Goal: Information Seeking & Learning: Understand process/instructions

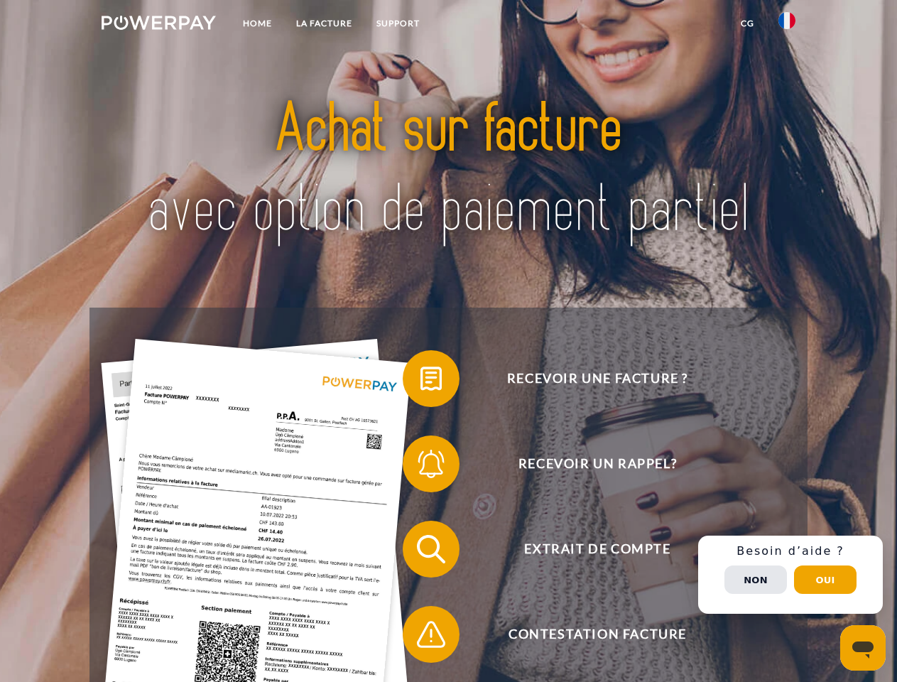
click at [158, 25] on img at bounding box center [159, 23] width 114 height 14
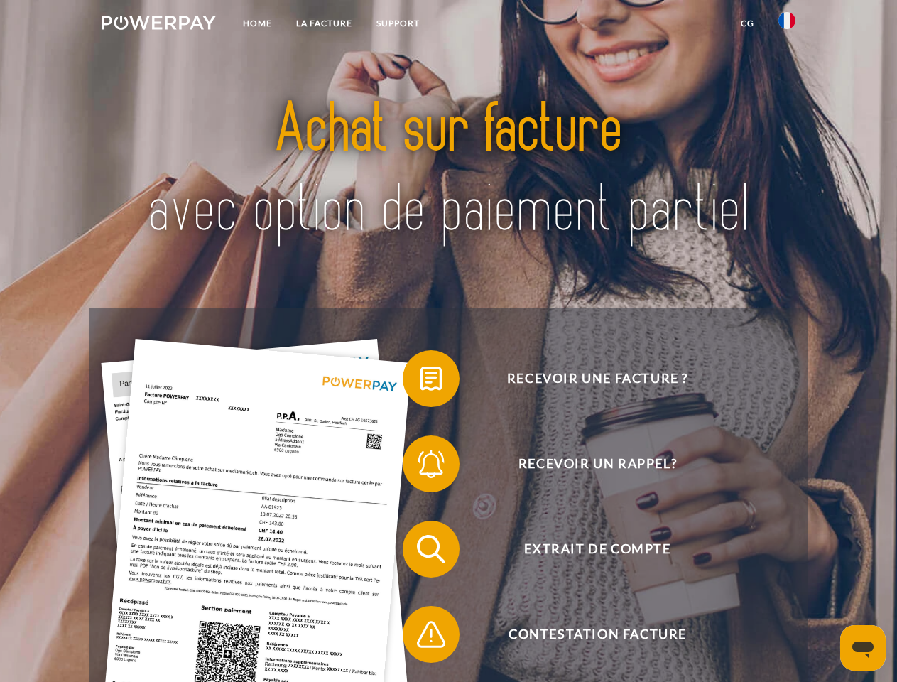
click at [787, 25] on img at bounding box center [786, 20] width 17 height 17
click at [747, 23] on link "CG" at bounding box center [748, 24] width 38 height 26
click at [420, 381] on span at bounding box center [409, 378] width 71 height 71
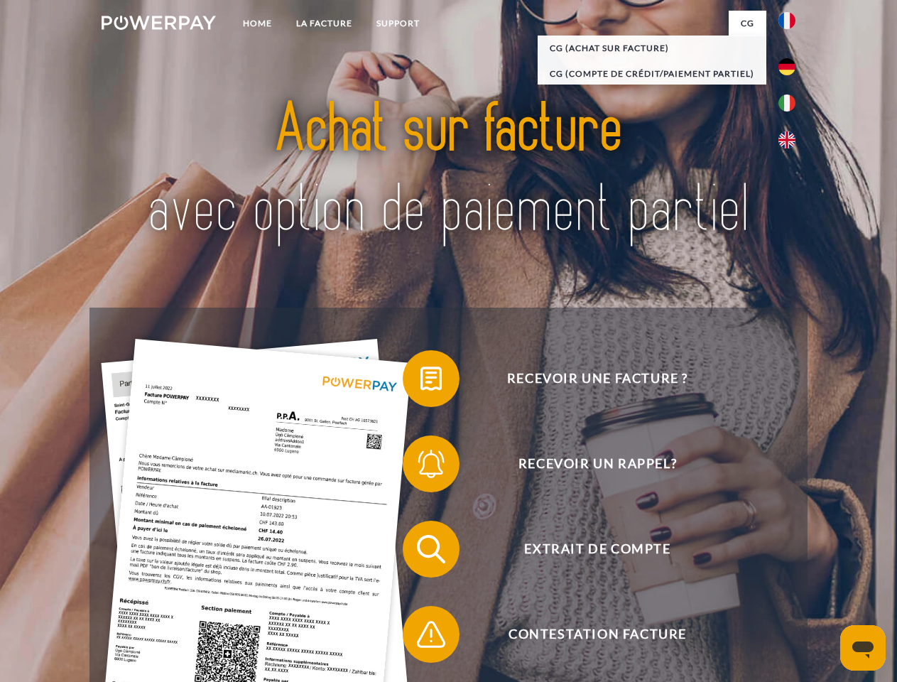
click at [420, 467] on span at bounding box center [409, 463] width 71 height 71
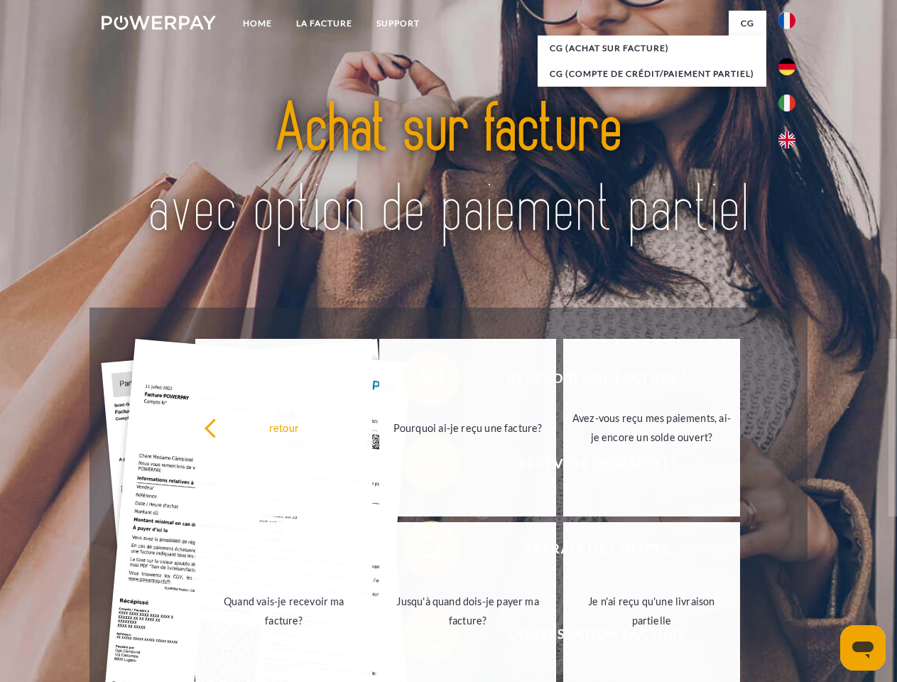
click at [420, 552] on link "Jusqu'à quand dois-je payer ma facture?" at bounding box center [467, 611] width 177 height 178
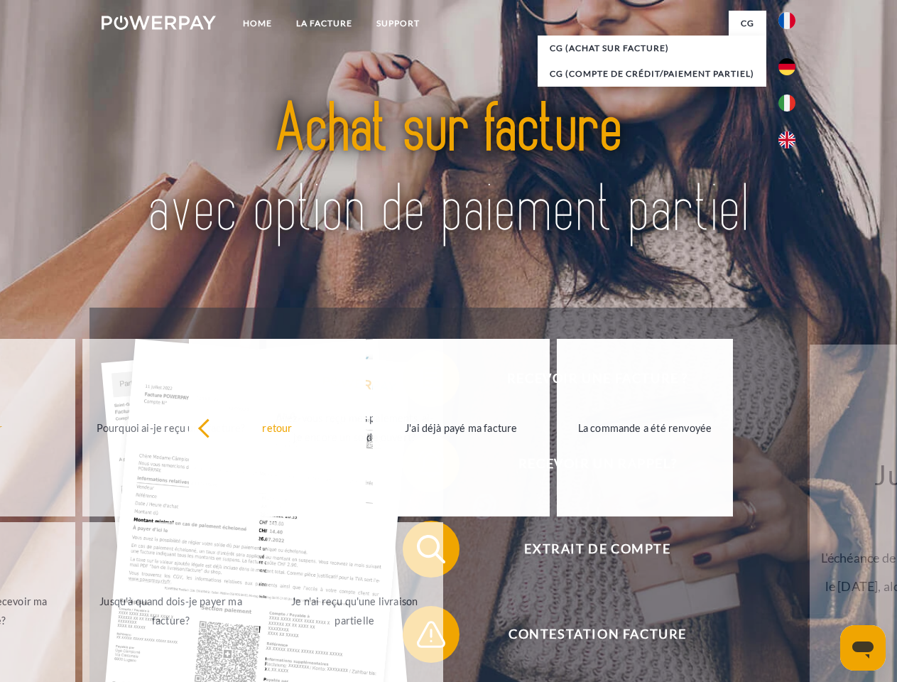
click at [420, 637] on span at bounding box center [409, 634] width 71 height 71
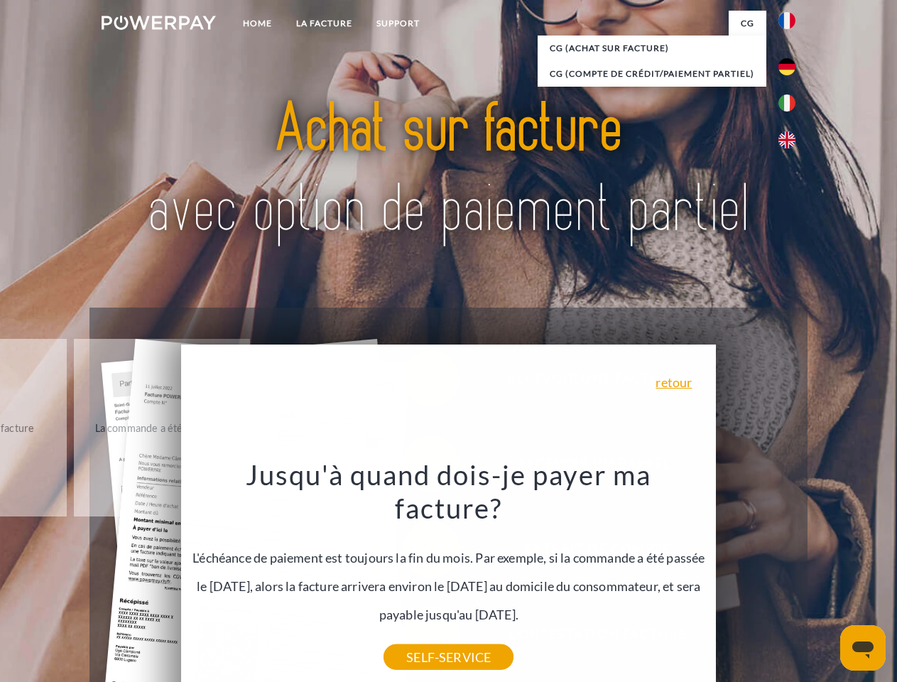
click at [791, 575] on div "Recevoir une facture ? Recevoir un rappel? Extrait de compte retour" at bounding box center [447, 592] width 717 height 568
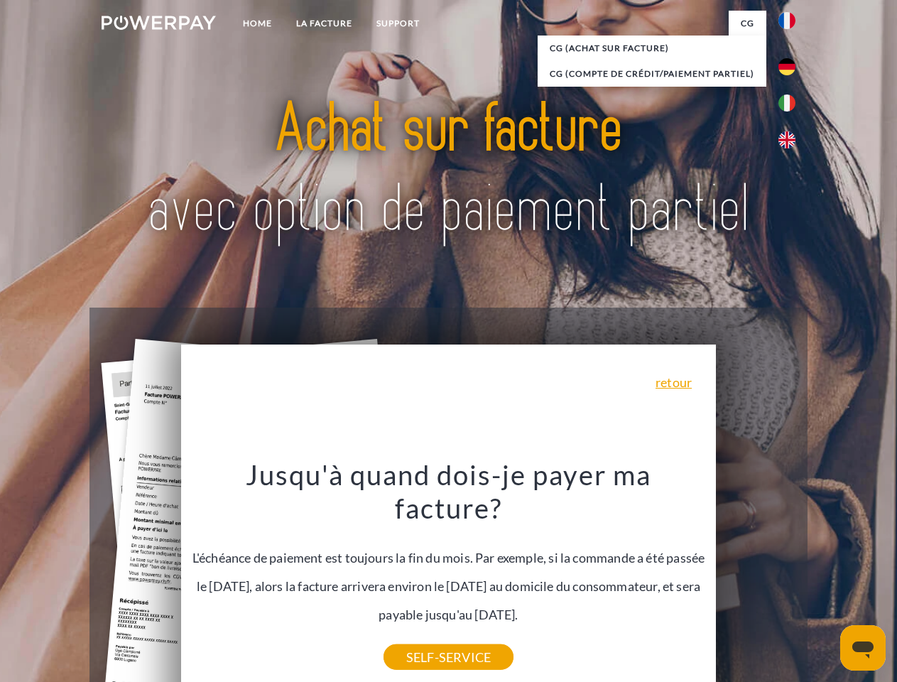
click at [756, 577] on span "Extrait de compte" at bounding box center [597, 549] width 348 height 57
click at [825, 580] on header "Home LA FACTURE Support" at bounding box center [448, 490] width 897 height 981
